Goal: Use online tool/utility

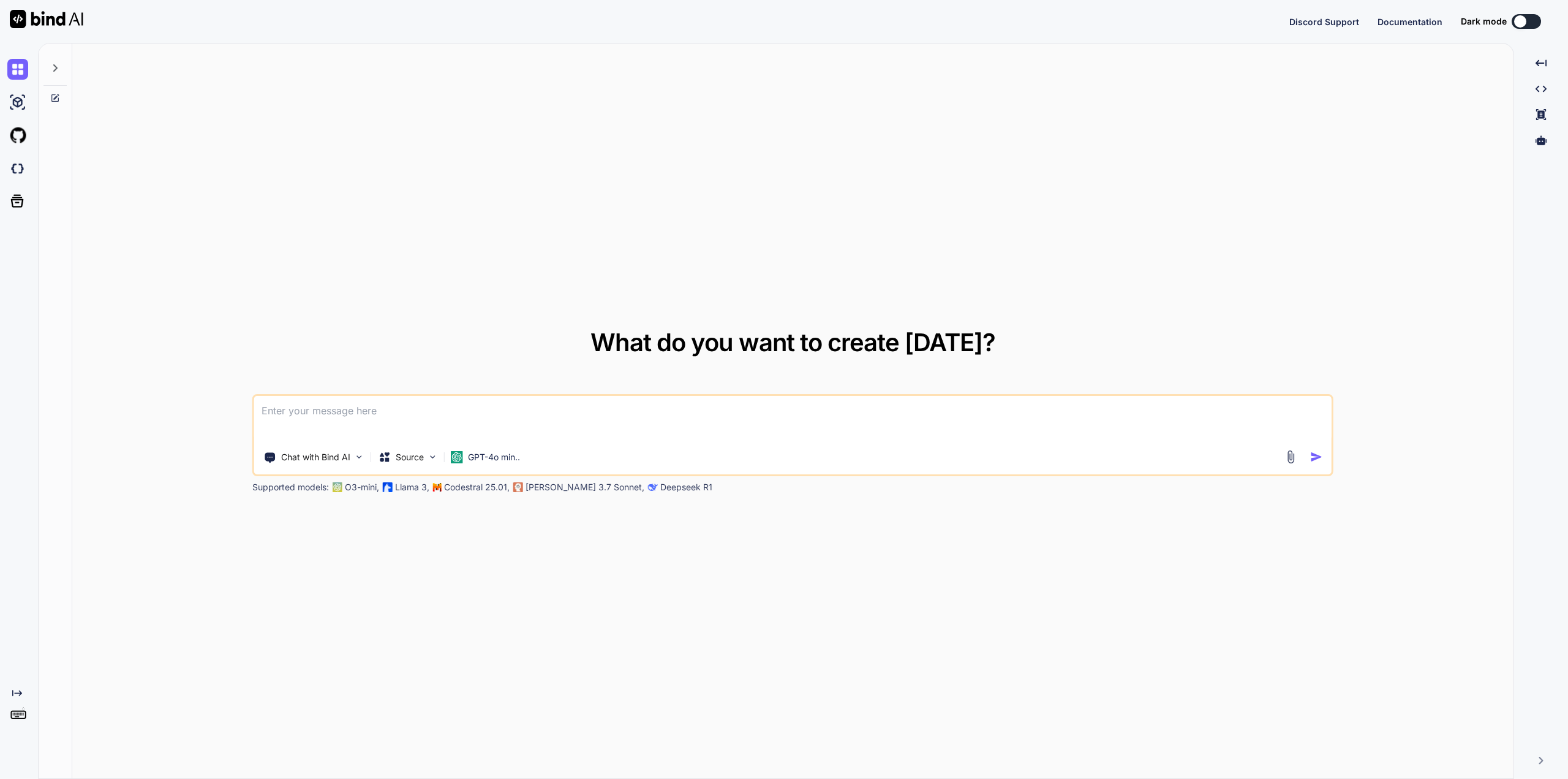
type textarea "x"
click at [21, 171] on img at bounding box center [17, 168] width 21 height 21
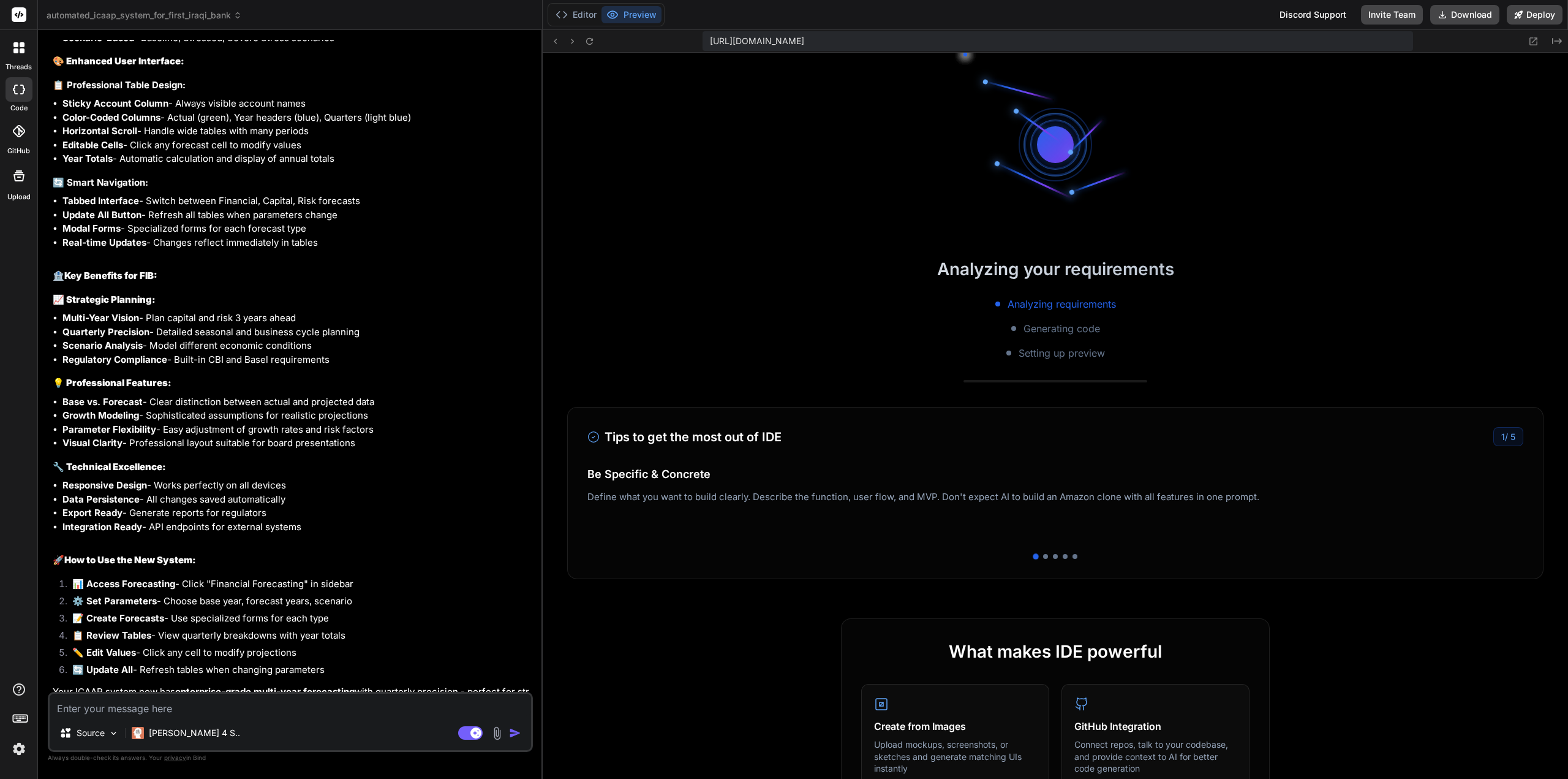
scroll to position [480, 0]
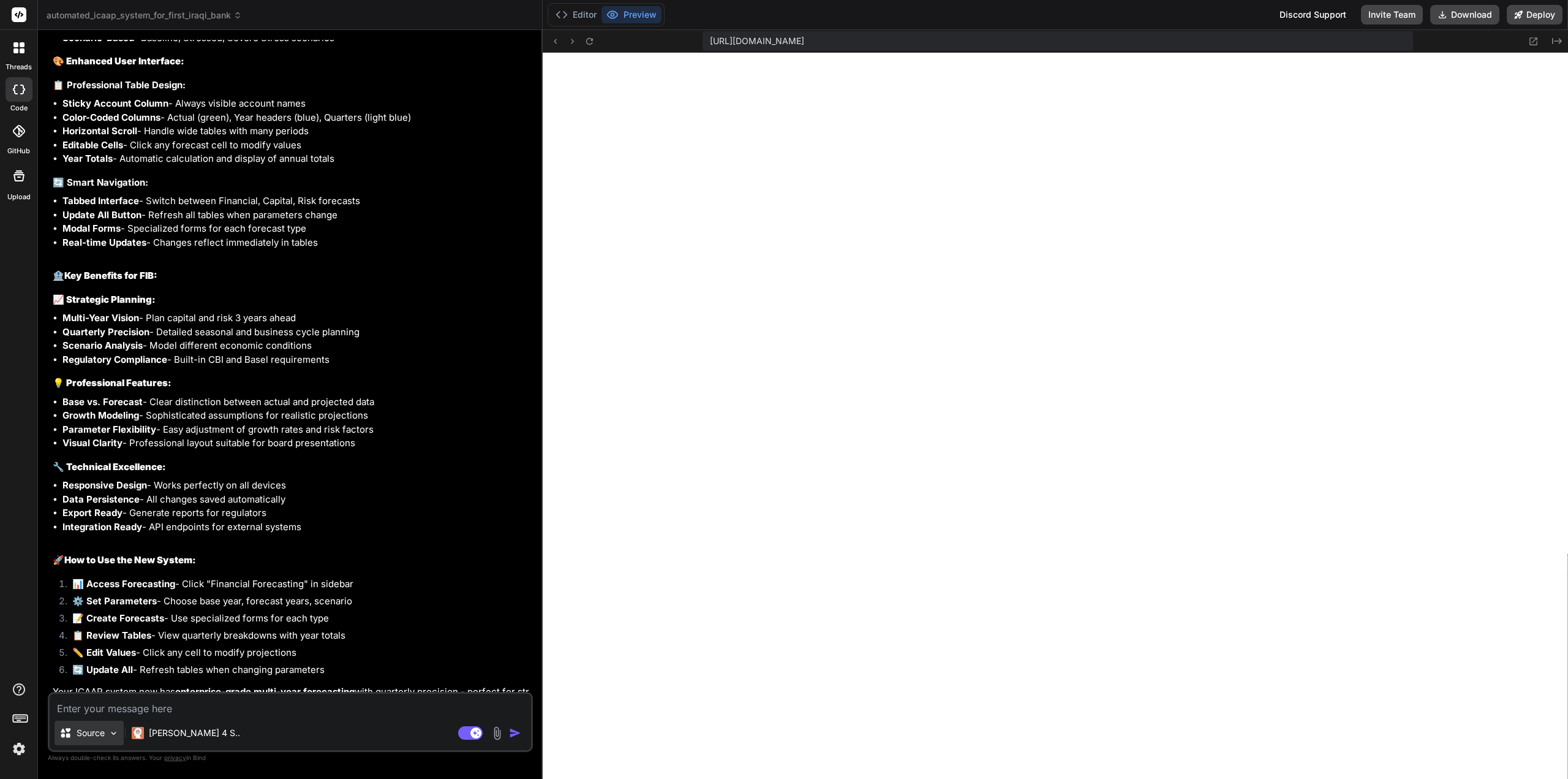
click at [98, 736] on p "Source" at bounding box center [90, 733] width 28 height 13
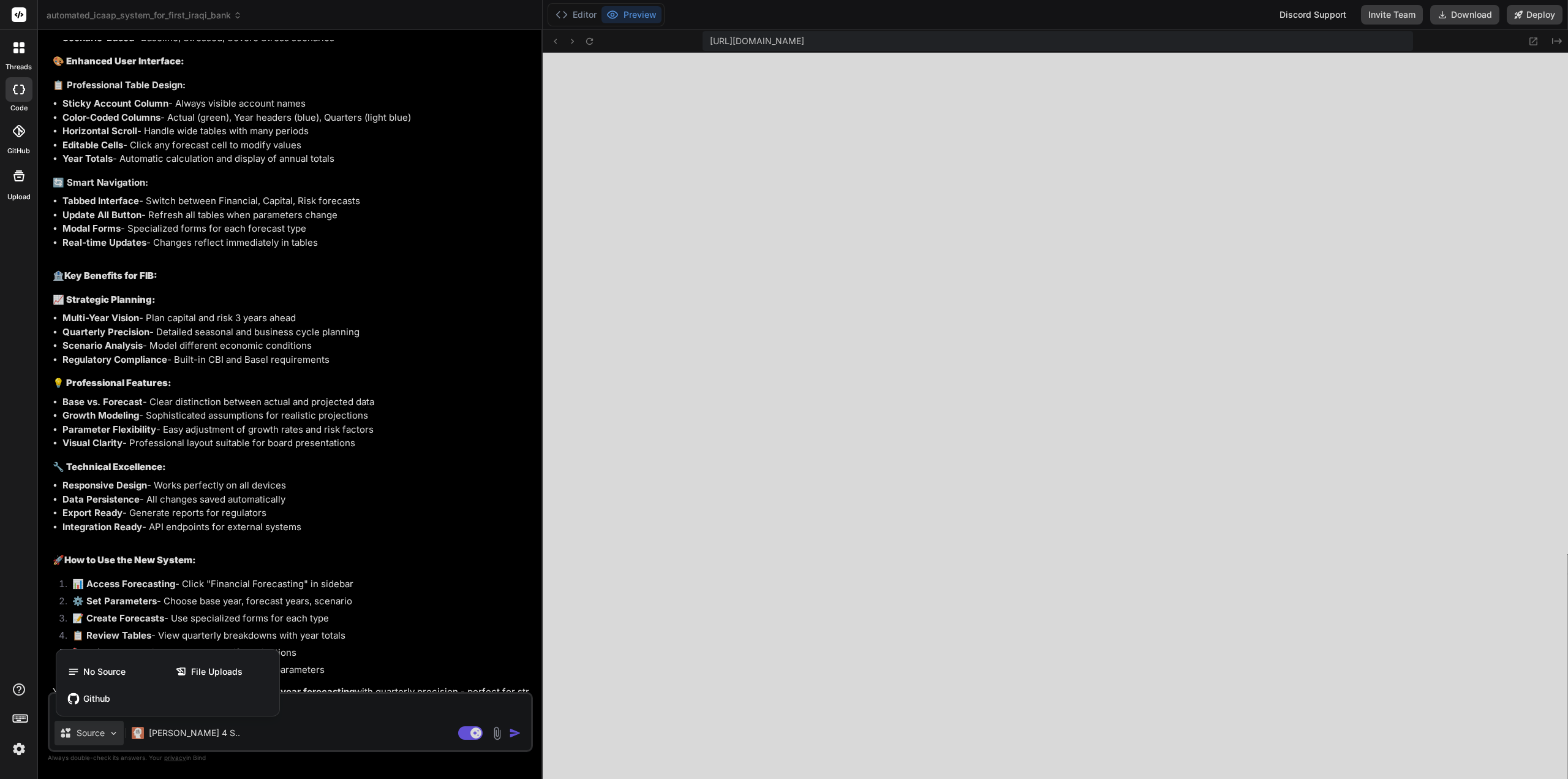
click at [185, 734] on div at bounding box center [784, 389] width 1568 height 779
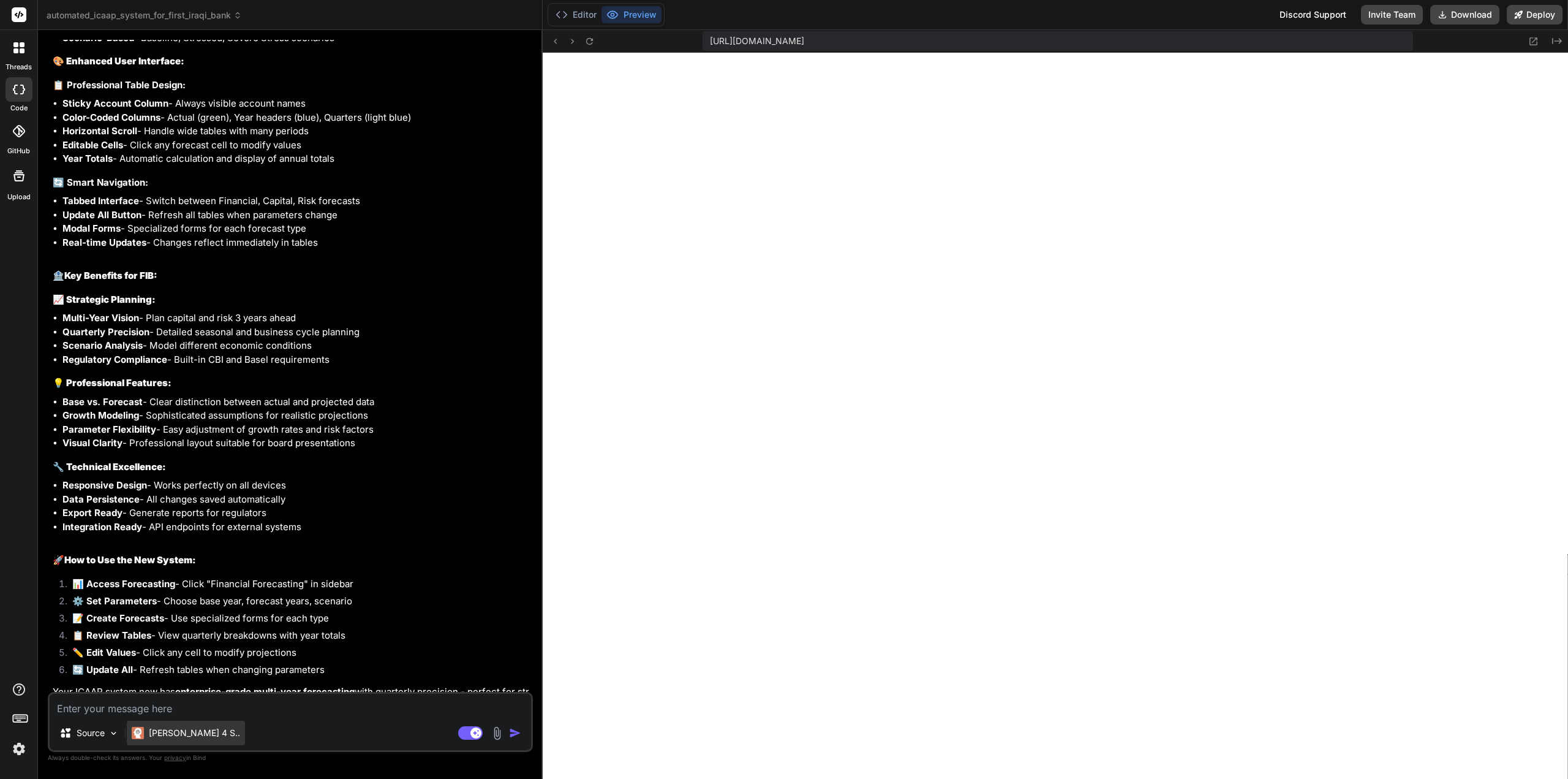
click at [186, 733] on p "[PERSON_NAME] 4 S.." at bounding box center [194, 733] width 91 height 13
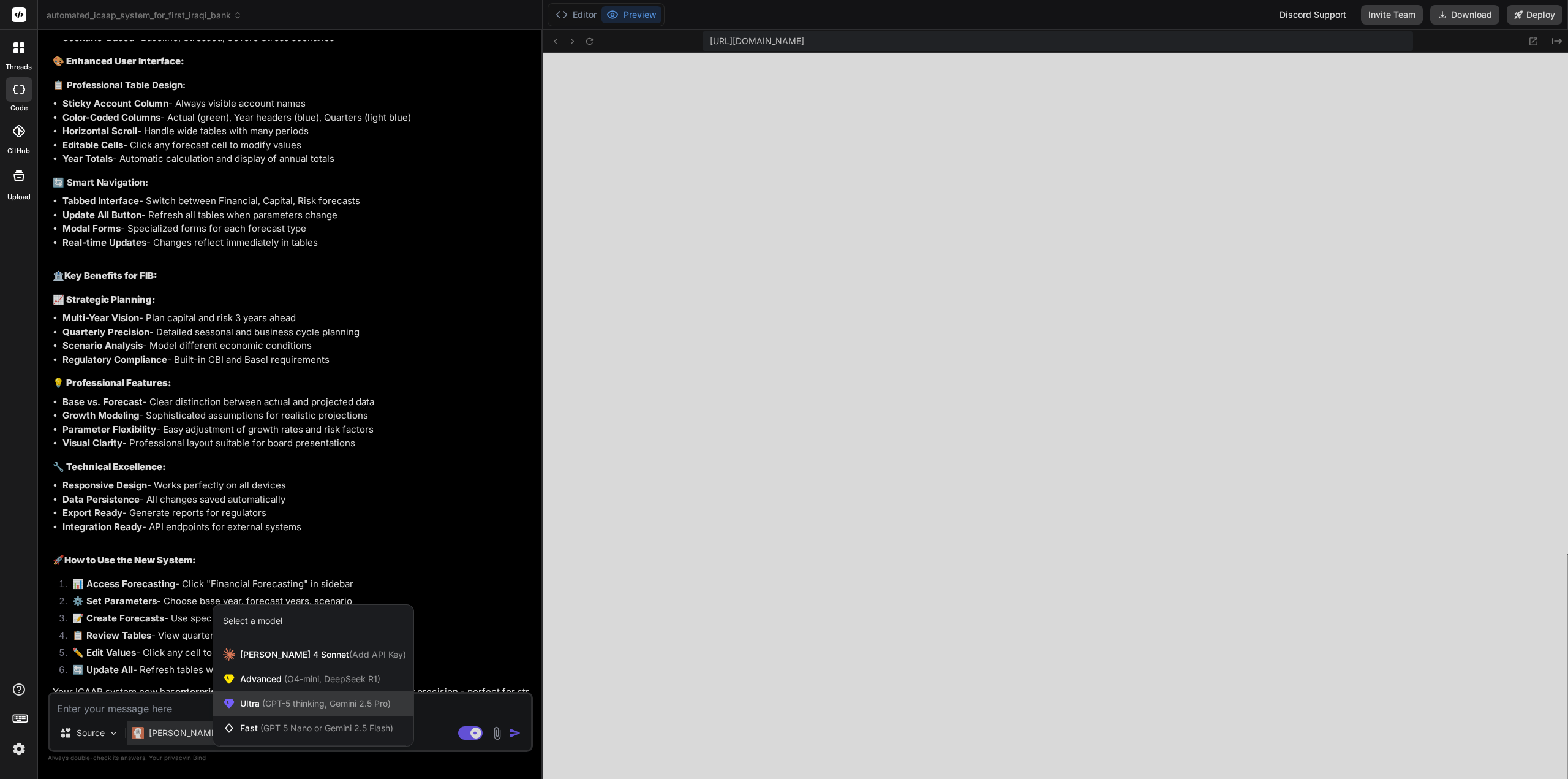
click at [320, 700] on span "(GPT-5 thinking, Gemini 2.5 Pro)" at bounding box center [325, 703] width 131 height 10
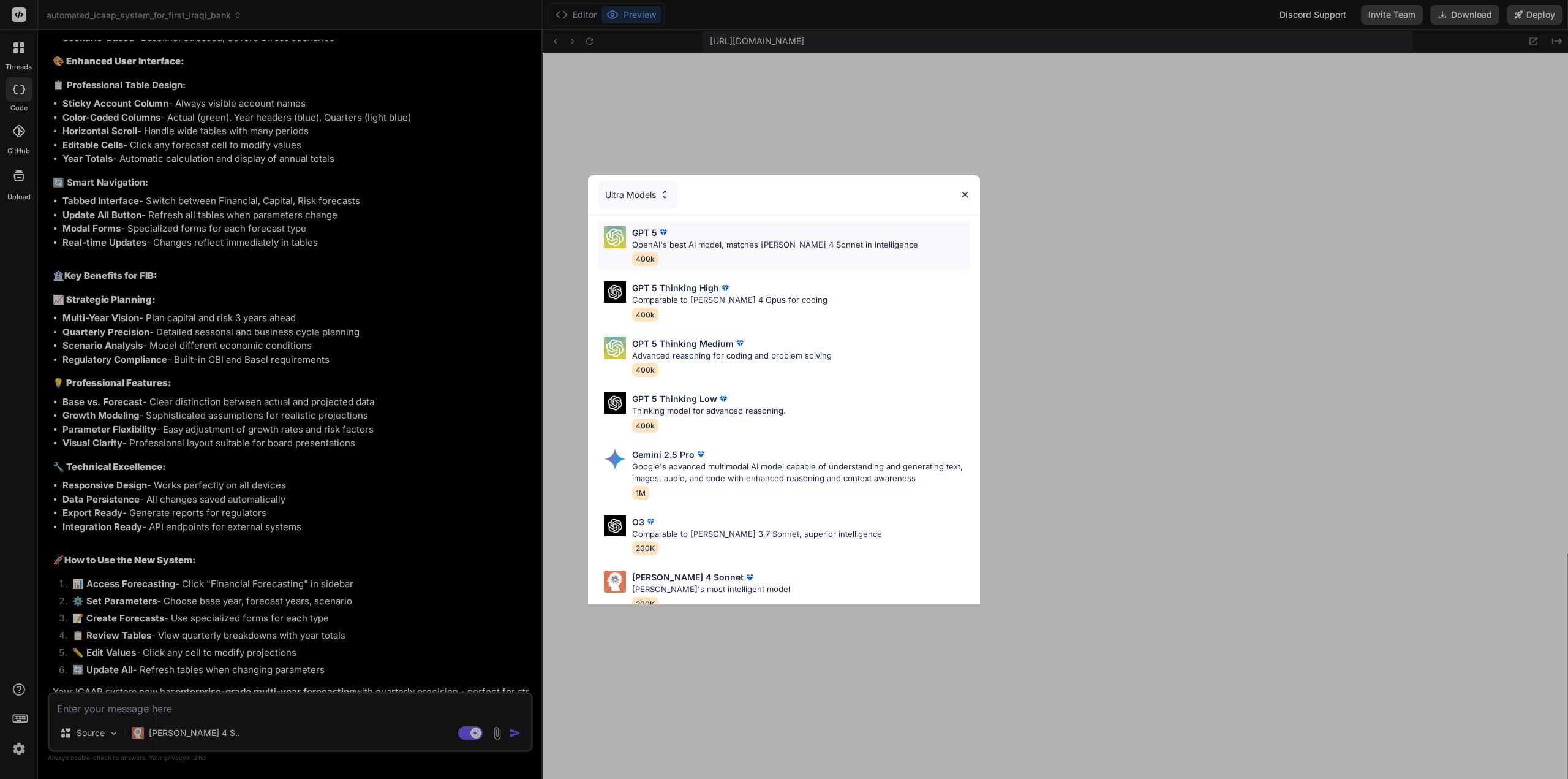
click at [695, 251] on div "GPT 5 OpenAI's best AI model, matches [PERSON_NAME] 4 Sonnet in Intelligence 40…" at bounding box center [775, 246] width 286 height 40
type textarea "x"
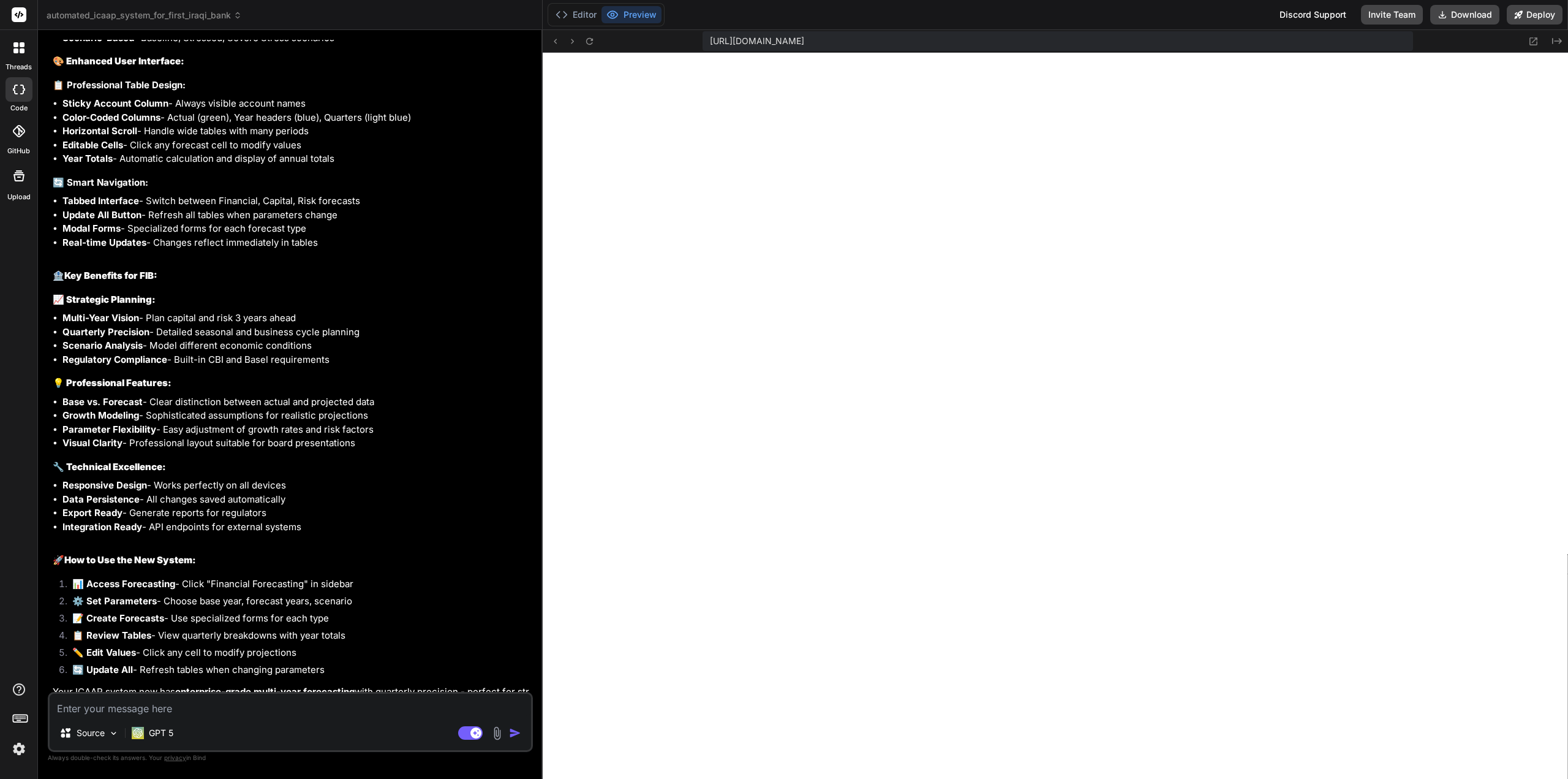
click at [207, 704] on textarea at bounding box center [290, 704] width 482 height 22
